Goal: Task Accomplishment & Management: Complete application form

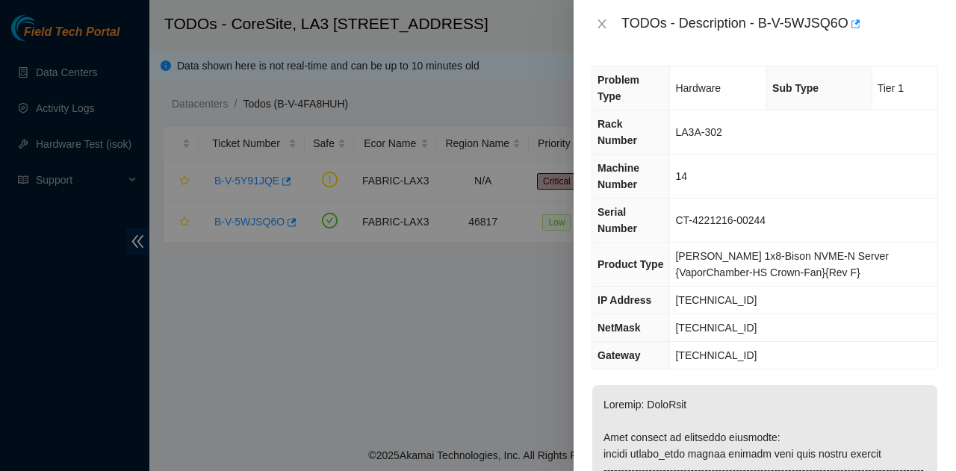
scroll to position [1118, 0]
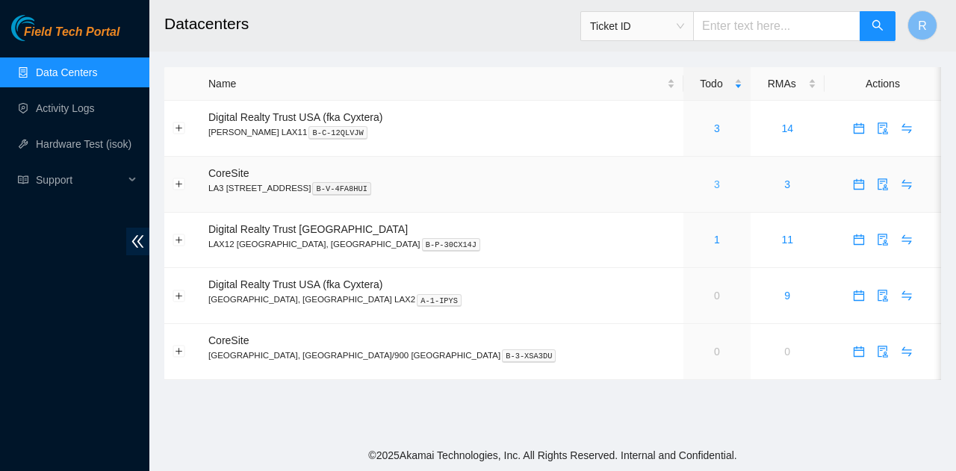
click at [714, 185] on link "3" at bounding box center [717, 185] width 6 height 12
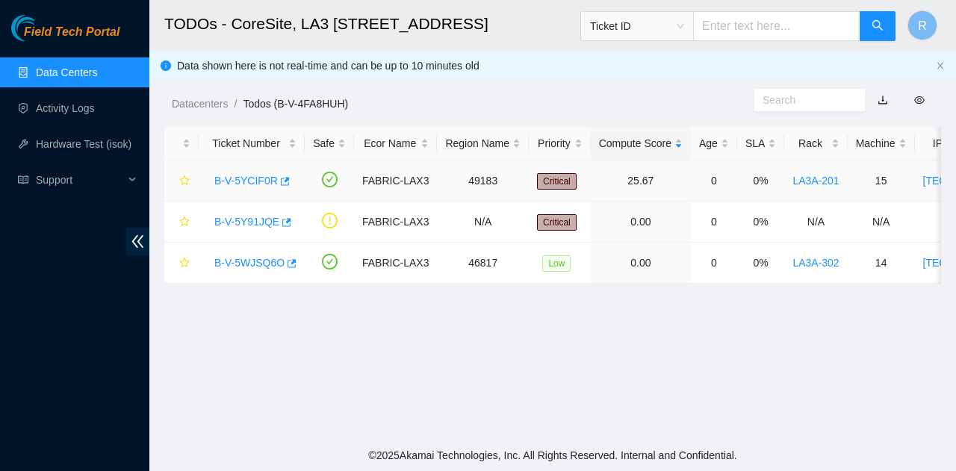
click at [261, 179] on link "B-V-5YCIF0R" at bounding box center [246, 181] width 64 height 12
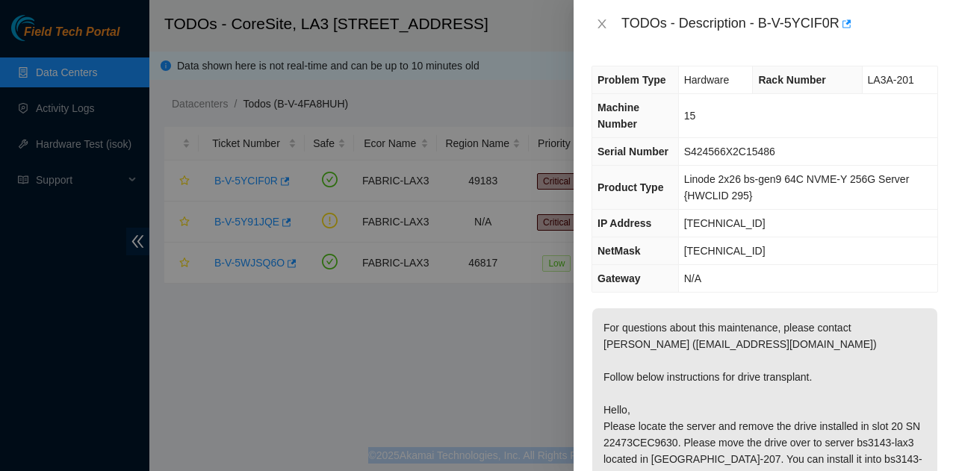
drag, startPoint x: 318, startPoint y: 471, endPoint x: 324, endPoint y: 477, distance: 8.5
click at [324, 471] on html "Field Tech Portal Data Centers Activity Logs Hardware Test (isok) Support TODOs…" at bounding box center [478, 235] width 956 height 471
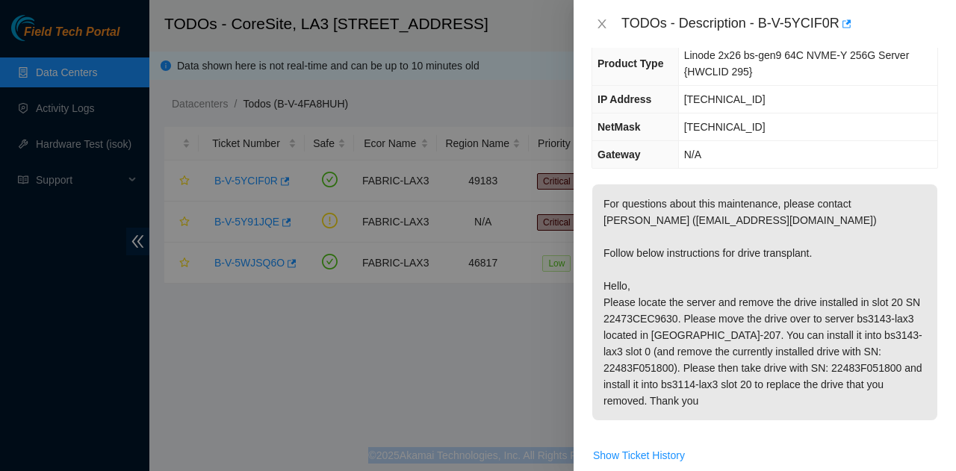
scroll to position [114, 0]
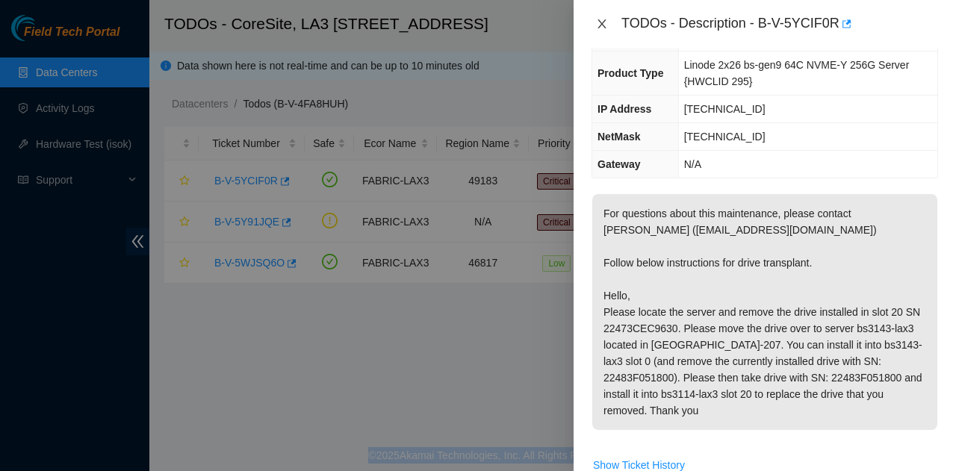
click at [605, 28] on icon "close" at bounding box center [602, 23] width 8 height 9
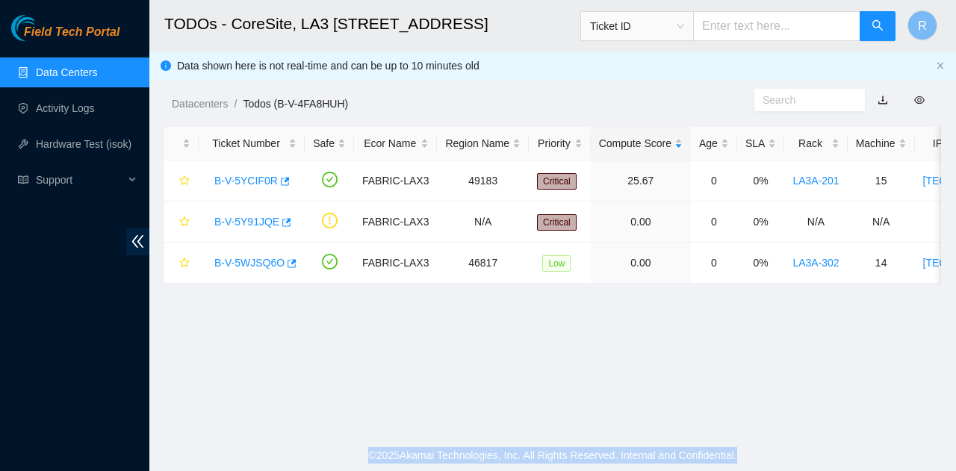
scroll to position [131, 0]
click at [242, 259] on link "B-V-5WJSQ6O" at bounding box center [249, 263] width 70 height 12
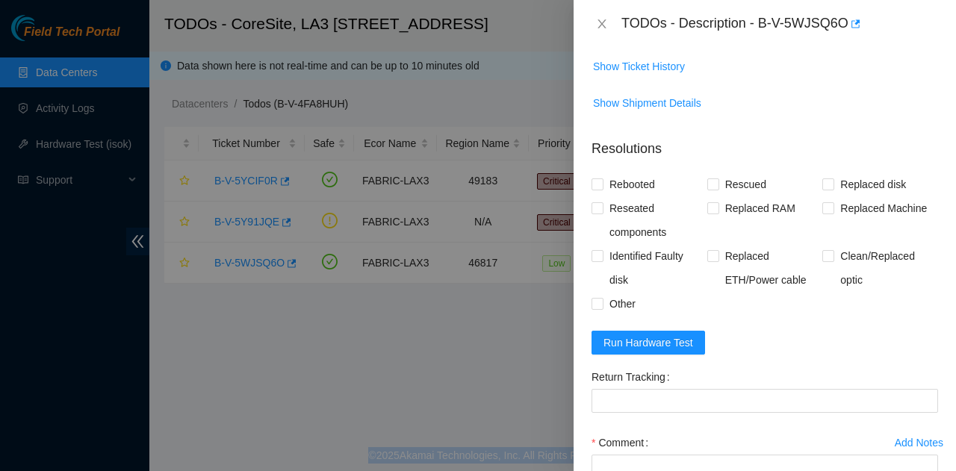
scroll to position [1355, 0]
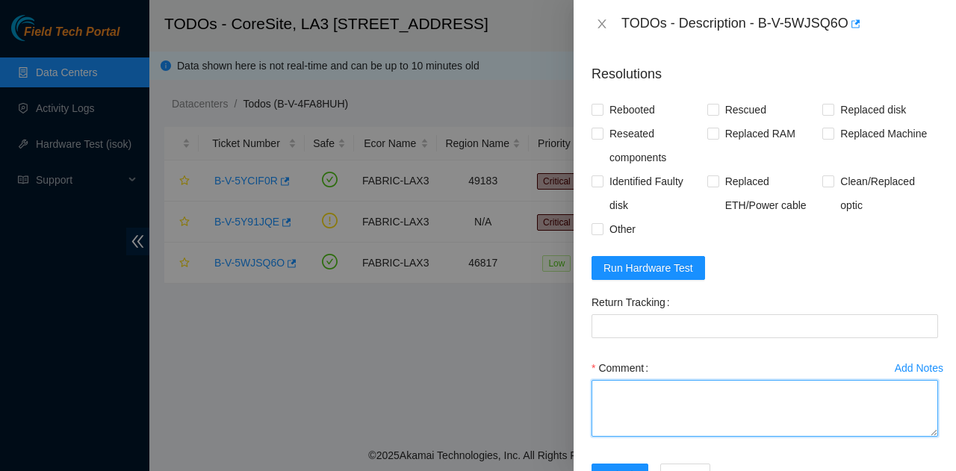
click at [722, 380] on textarea "Comment" at bounding box center [765, 408] width 347 height 57
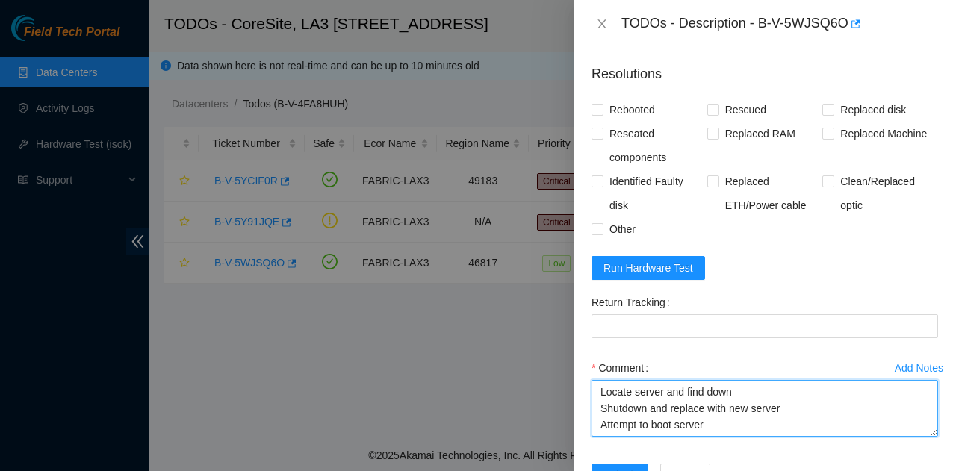
scroll to position [12, 0]
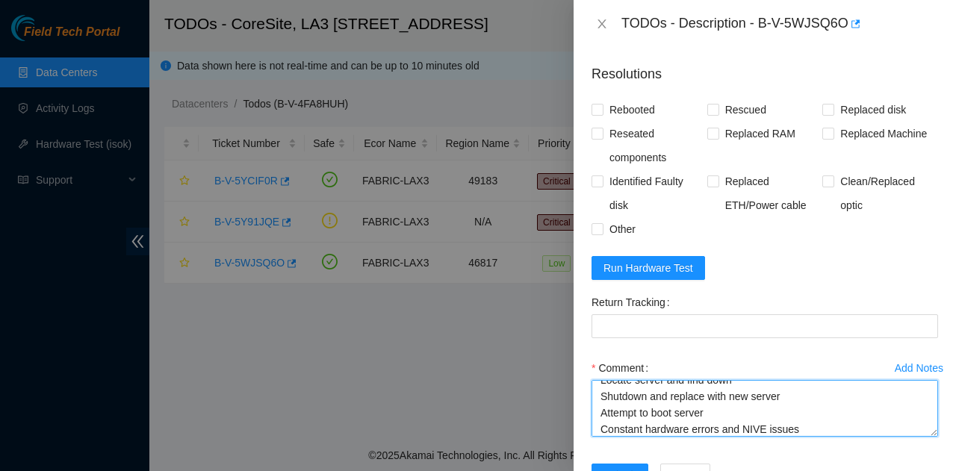
click at [757, 380] on textarea "Locate server and find down Shutdown and replace with new server Attempt to boo…" at bounding box center [765, 408] width 347 height 57
click at [856, 380] on textarea "Locate server and find down Shutdown and replace with new server Attempt to boo…" at bounding box center [765, 408] width 347 height 57
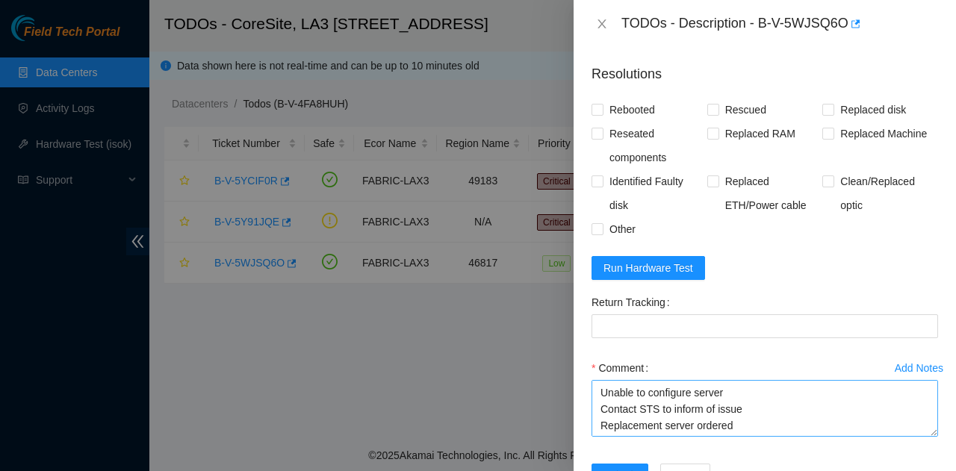
scroll to position [66, 0]
drag, startPoint x: 743, startPoint y: 381, endPoint x: 689, endPoint y: 379, distance: 54.6
click at [689, 380] on textarea "Locate server and find down Shutdown and replace with new server Attempt to boo…" at bounding box center [765, 408] width 347 height 57
click at [599, 380] on textarea "Locate server and find down Shutdown and replace with new server Attempt to boo…" at bounding box center [765, 408] width 347 height 57
drag, startPoint x: 765, startPoint y: 380, endPoint x: 642, endPoint y: 380, distance: 123.3
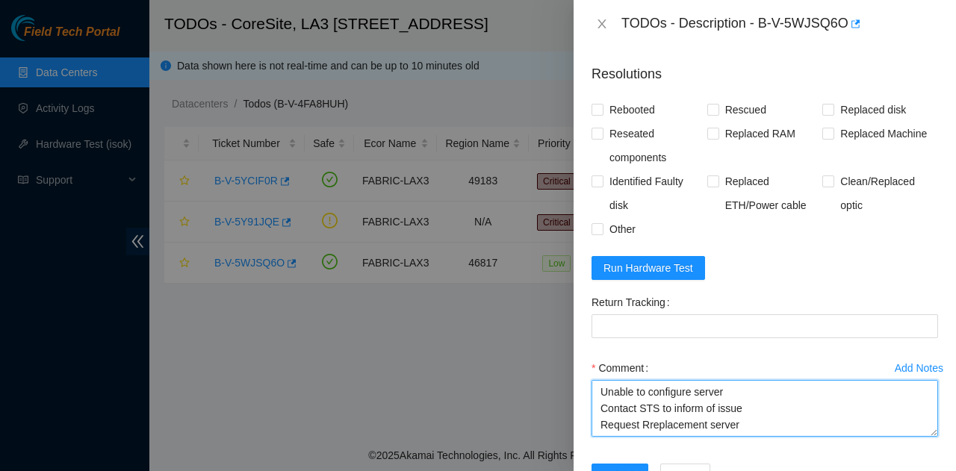
click at [642, 380] on textarea "Locate server and find down Shutdown and replace with new server Attempt to boo…" at bounding box center [765, 408] width 347 height 57
click at [768, 380] on textarea "Locate server and find down Shutdown and replace with new server Attempt to boo…" at bounding box center [765, 408] width 347 height 57
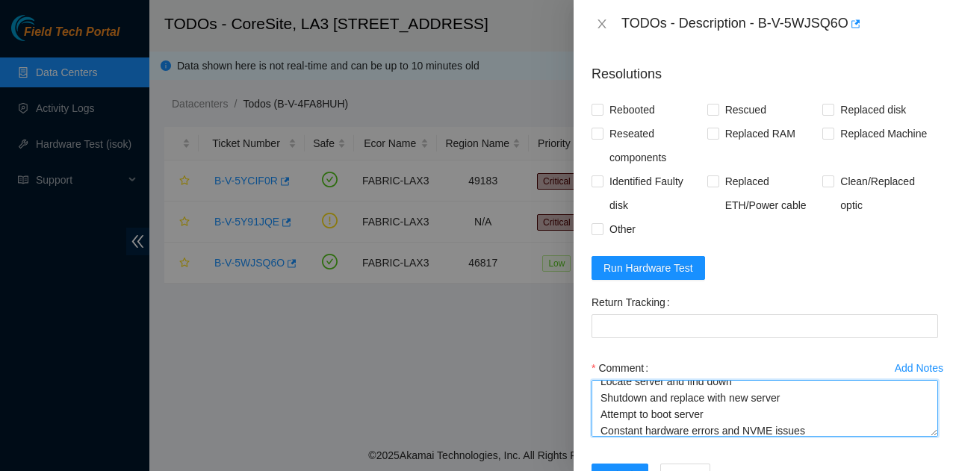
click at [794, 380] on textarea "Locate server and find down Shutdown and replace with new server Attempt to boo…" at bounding box center [765, 408] width 347 height 57
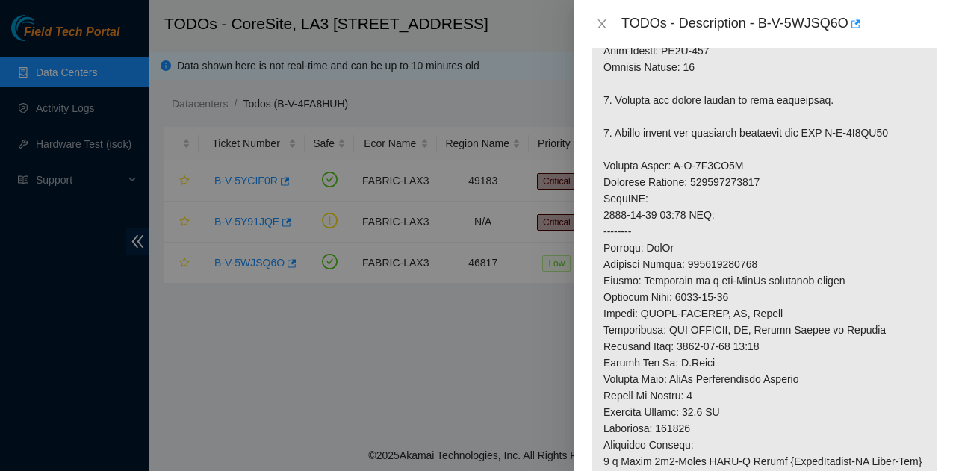
scroll to position [534, 0]
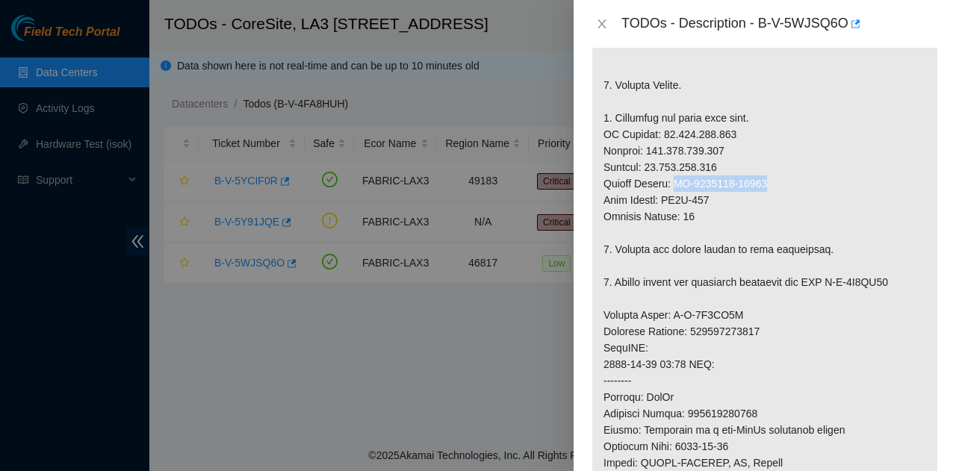
drag, startPoint x: 776, startPoint y: 130, endPoint x: 677, endPoint y: 129, distance: 98.6
click at [677, 129] on p at bounding box center [765, 315] width 345 height 927
copy p "CT-4221216-00248"
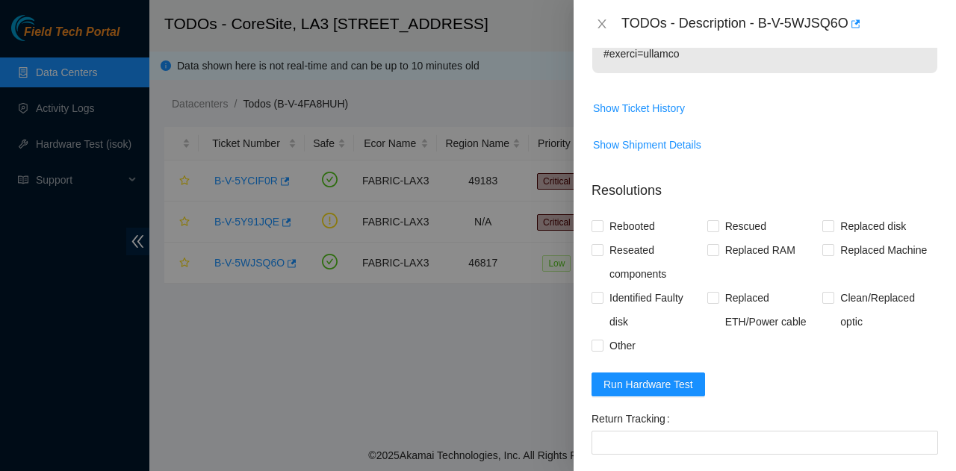
scroll to position [1355, 0]
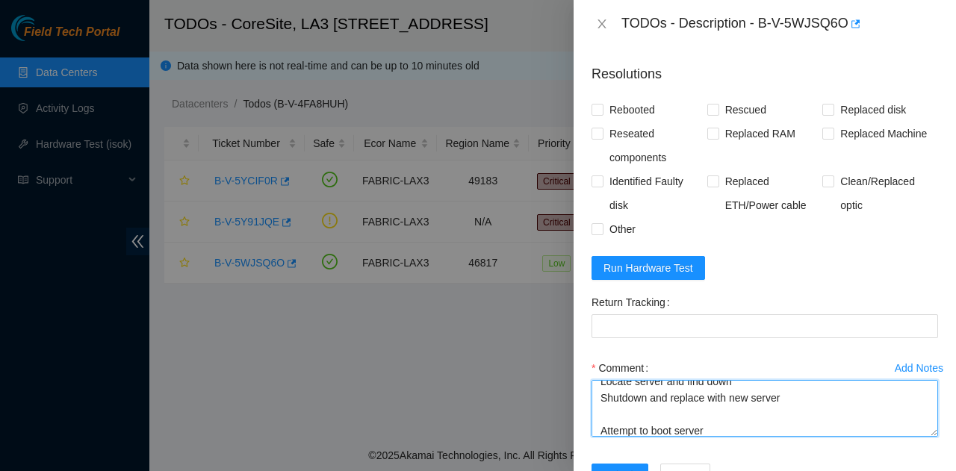
click at [684, 380] on textarea "Locate server and find down Shutdown and replace with new server Attempt to boo…" at bounding box center [765, 408] width 347 height 57
click at [683, 380] on textarea "Locate server and find down Shutdown and replace with new server Attempt to boo…" at bounding box center [765, 408] width 347 height 57
paste textarea "CT-4221216-00248"
click at [785, 380] on textarea "Locate server and find down Shutdown and replace with new server CT-4221216-002…" at bounding box center [765, 408] width 347 height 57
paste textarea "CT-4221216-00248"
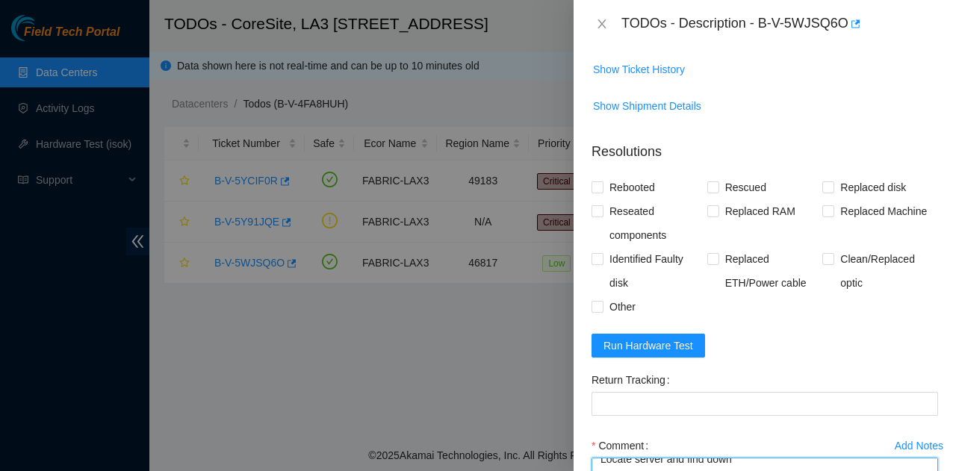
scroll to position [1206, 0]
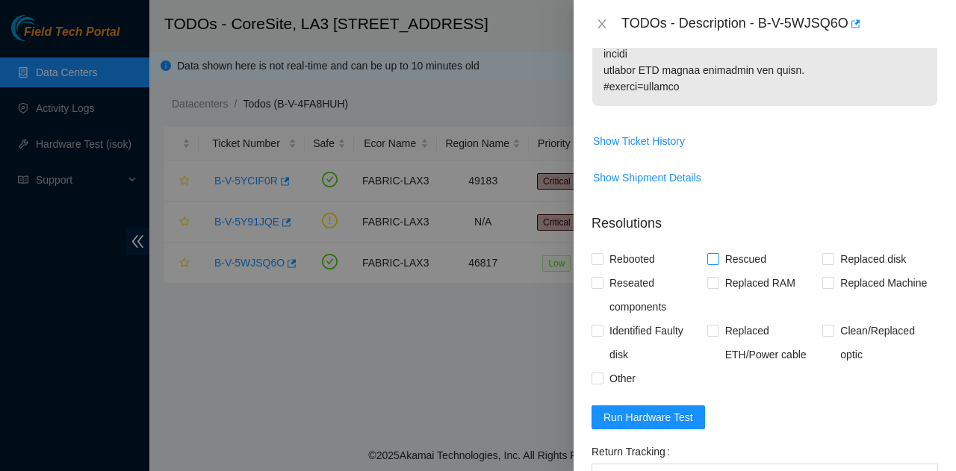
type textarea "Locate server and find down Shutdown and replace with new server: CT-4221216-00…"
click at [720, 247] on span "Rescued" at bounding box center [746, 259] width 53 height 24
click at [718, 253] on input "Rescued" at bounding box center [713, 258] width 10 height 10
checkbox input "true"
click at [628, 247] on span "Rebooted" at bounding box center [633, 259] width 58 height 24
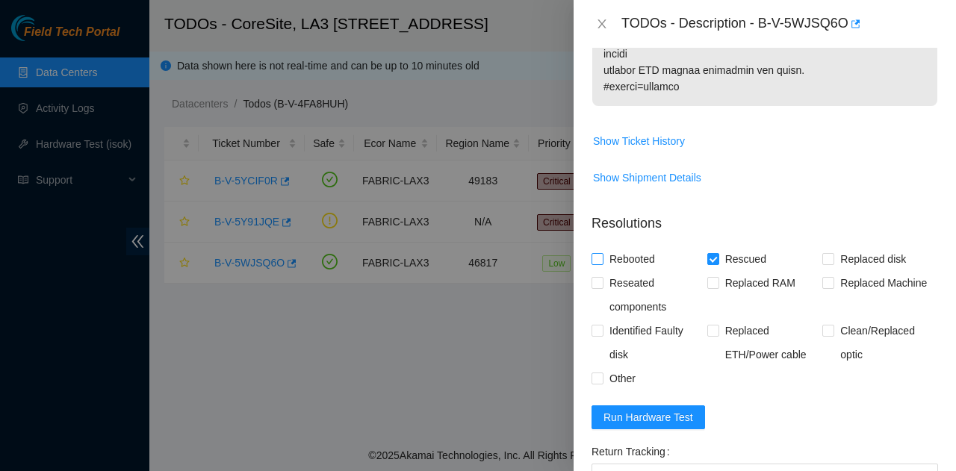
click at [602, 253] on input "Rebooted" at bounding box center [597, 258] width 10 height 10
checkbox input "true"
click at [852, 271] on span "Replaced Machine" at bounding box center [884, 283] width 99 height 24
click at [833, 277] on input "Replaced Machine" at bounding box center [828, 282] width 10 height 10
checkbox input "true"
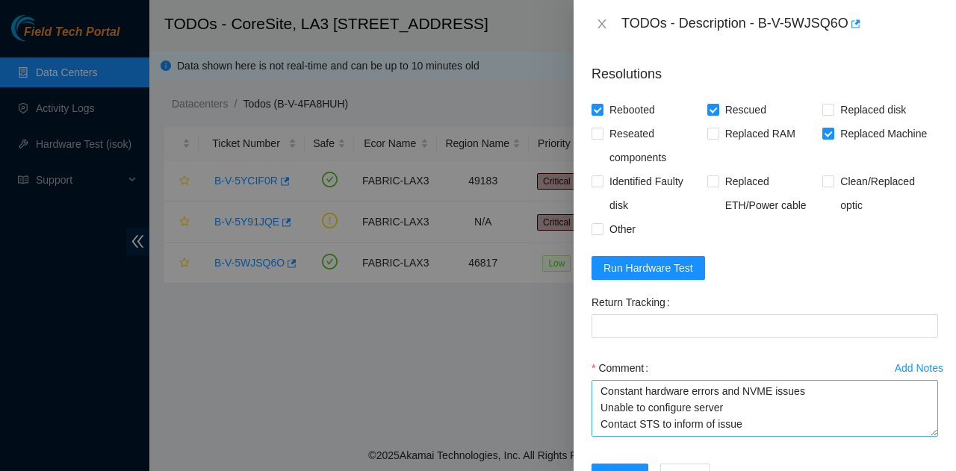
scroll to position [66, 0]
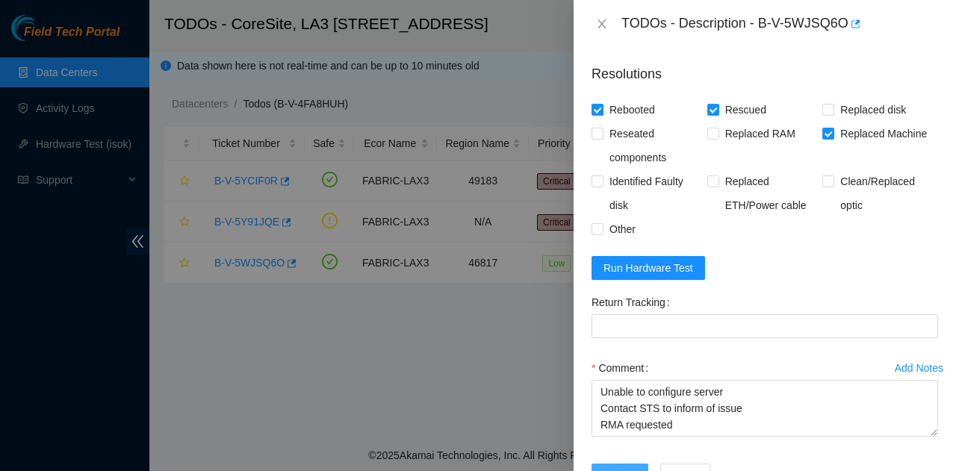
click at [617, 468] on span "Submit" at bounding box center [620, 476] width 33 height 16
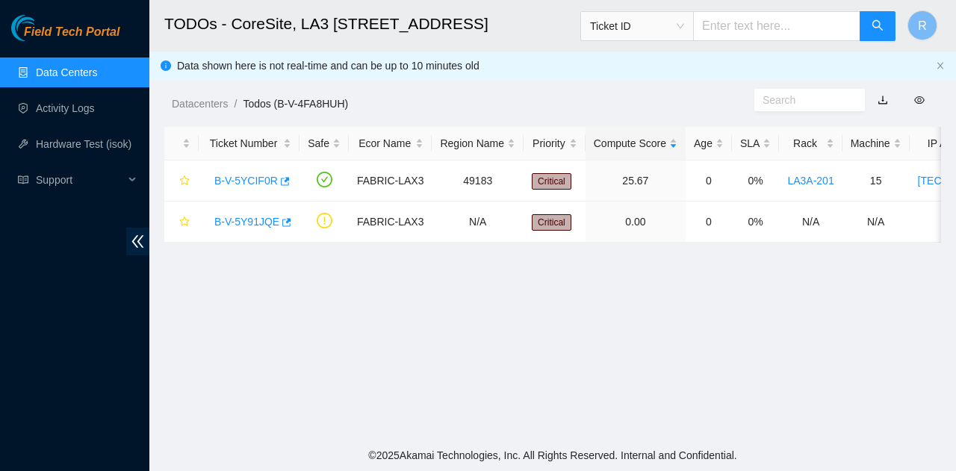
scroll to position [457, 0]
